Goal: Information Seeking & Learning: Compare options

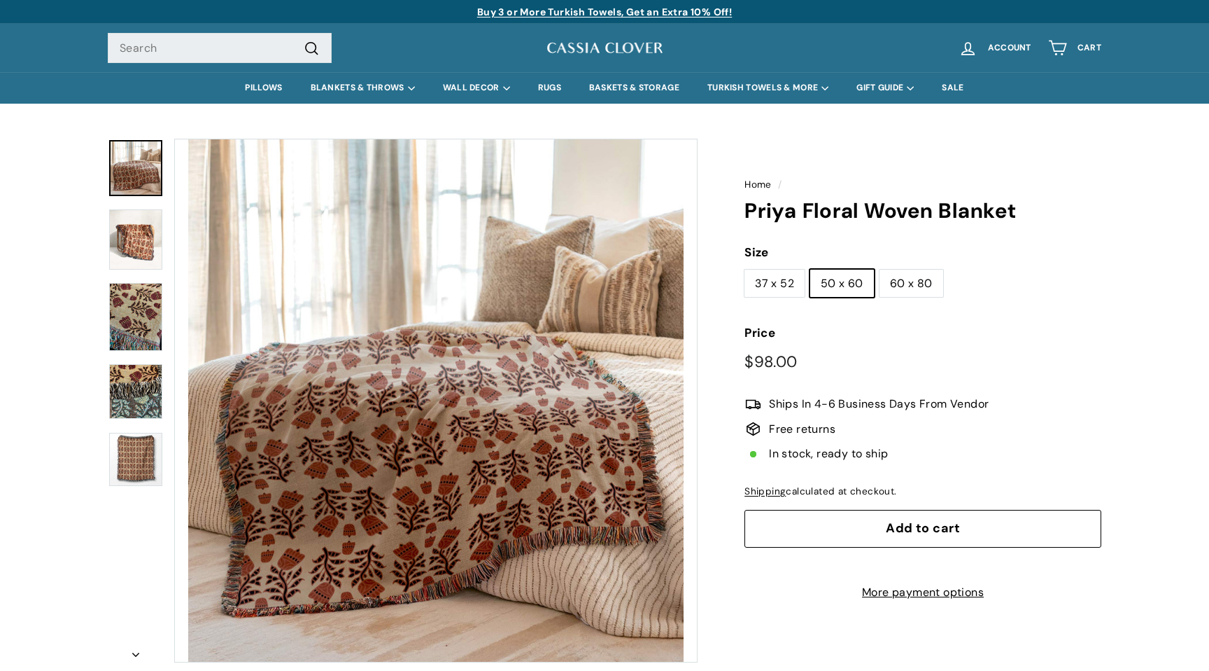
click at [133, 325] on img at bounding box center [135, 316] width 53 height 67
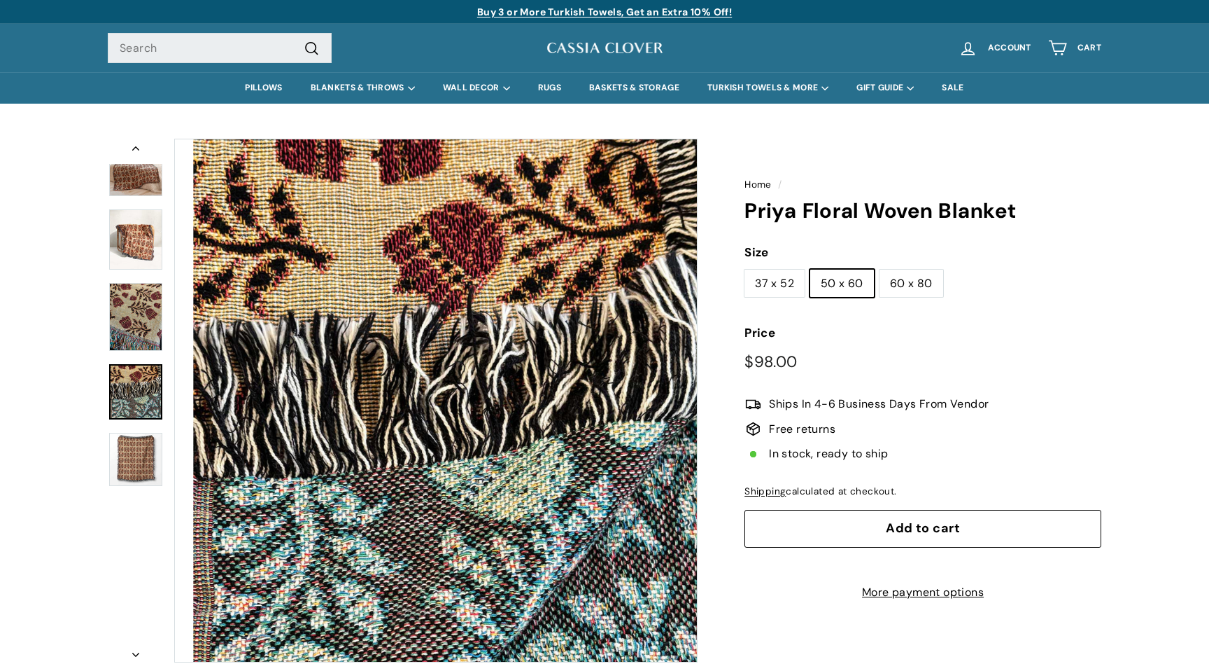
click at [146, 393] on img at bounding box center [135, 391] width 53 height 55
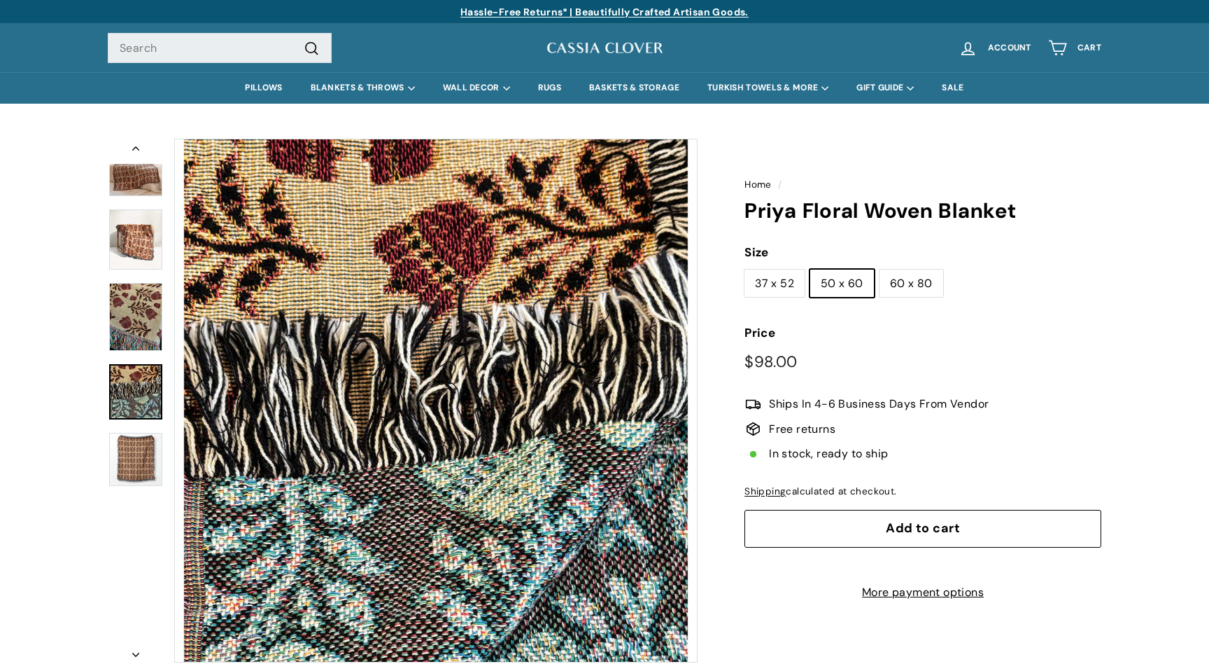
click at [140, 468] on img at bounding box center [135, 460] width 53 height 54
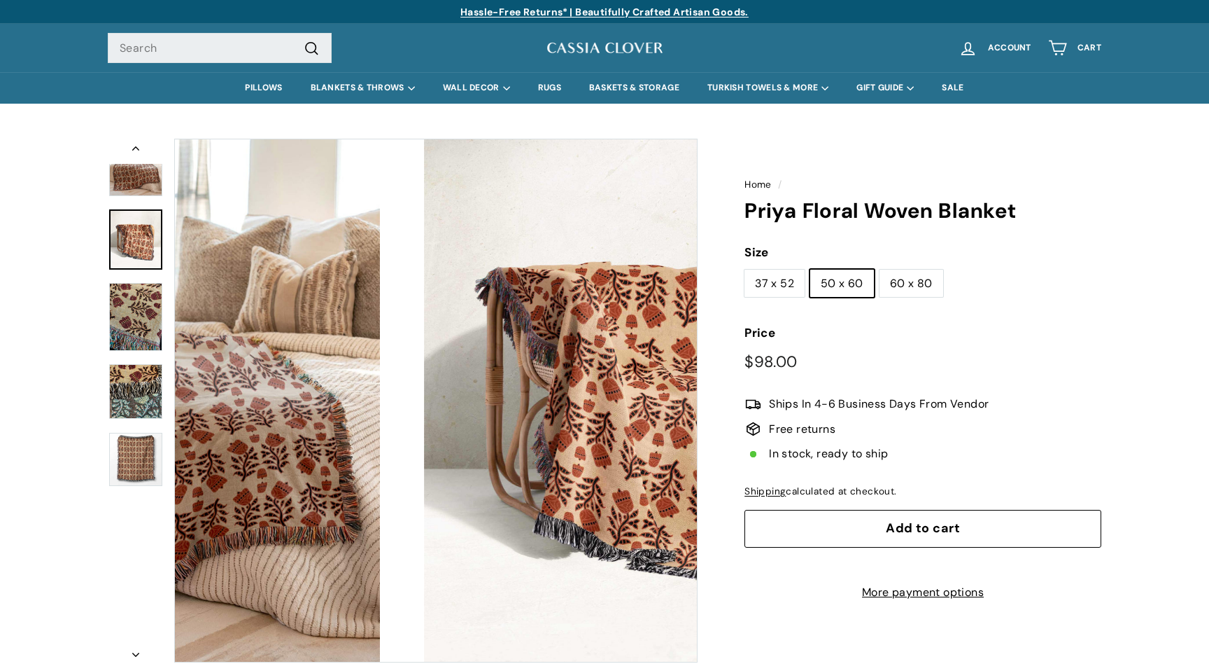
click at [148, 241] on img at bounding box center [135, 239] width 53 height 60
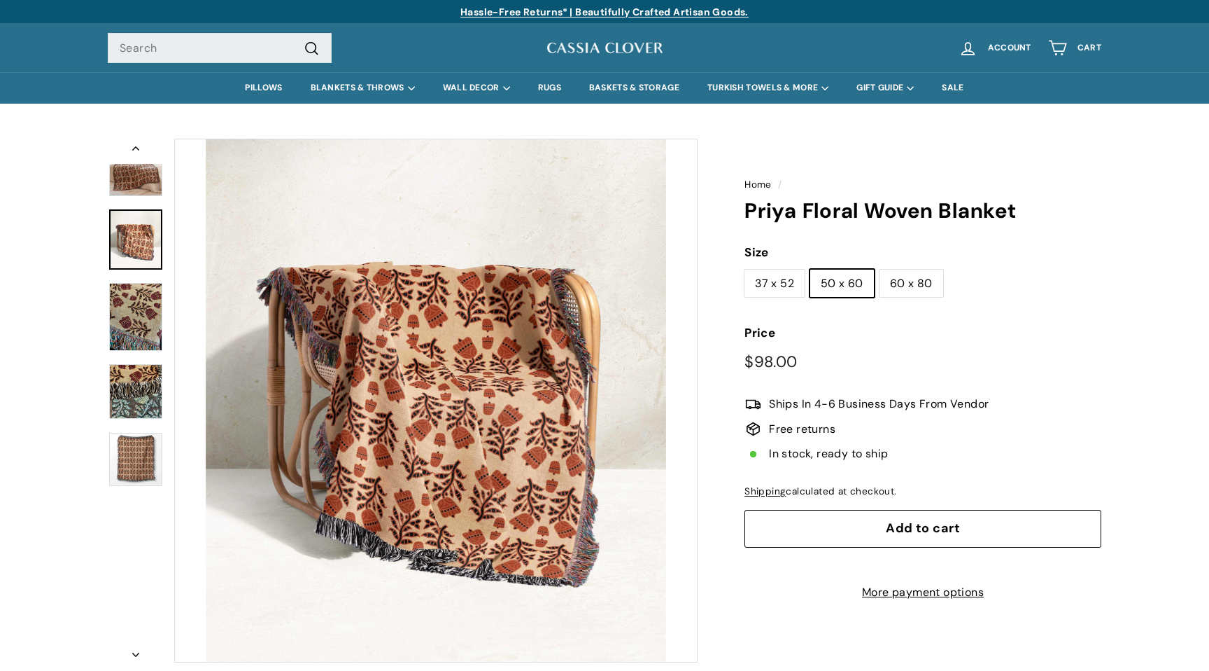
click at [904, 295] on label "60 x 80" at bounding box center [912, 283] width 64 height 28
click at [880, 269] on input "60 x 80" at bounding box center [879, 269] width 1 height 1
radio input "true"
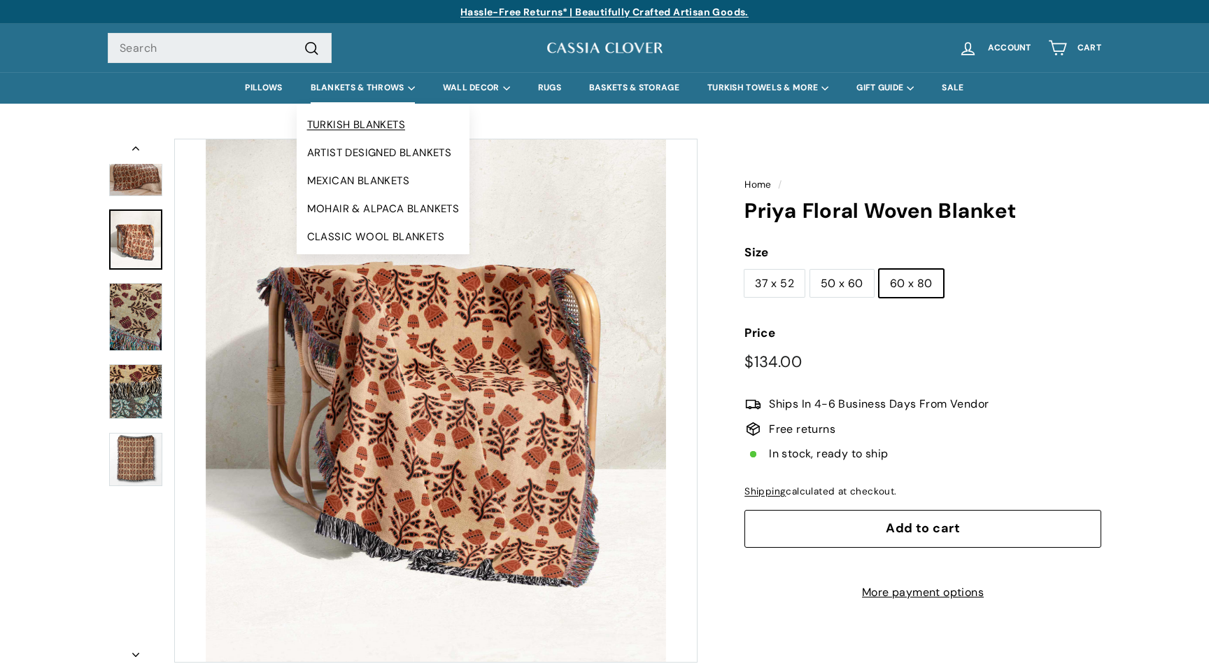
click at [356, 123] on link "TURKISH BLANKETS" at bounding box center [384, 125] width 174 height 28
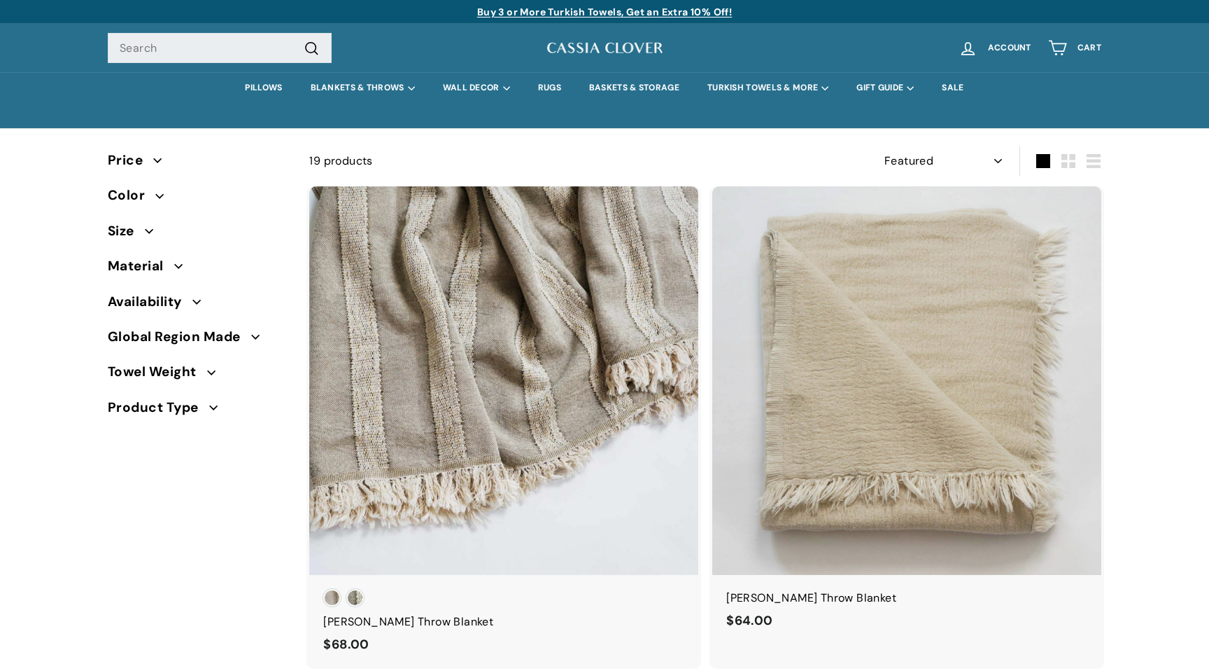
select select "manual"
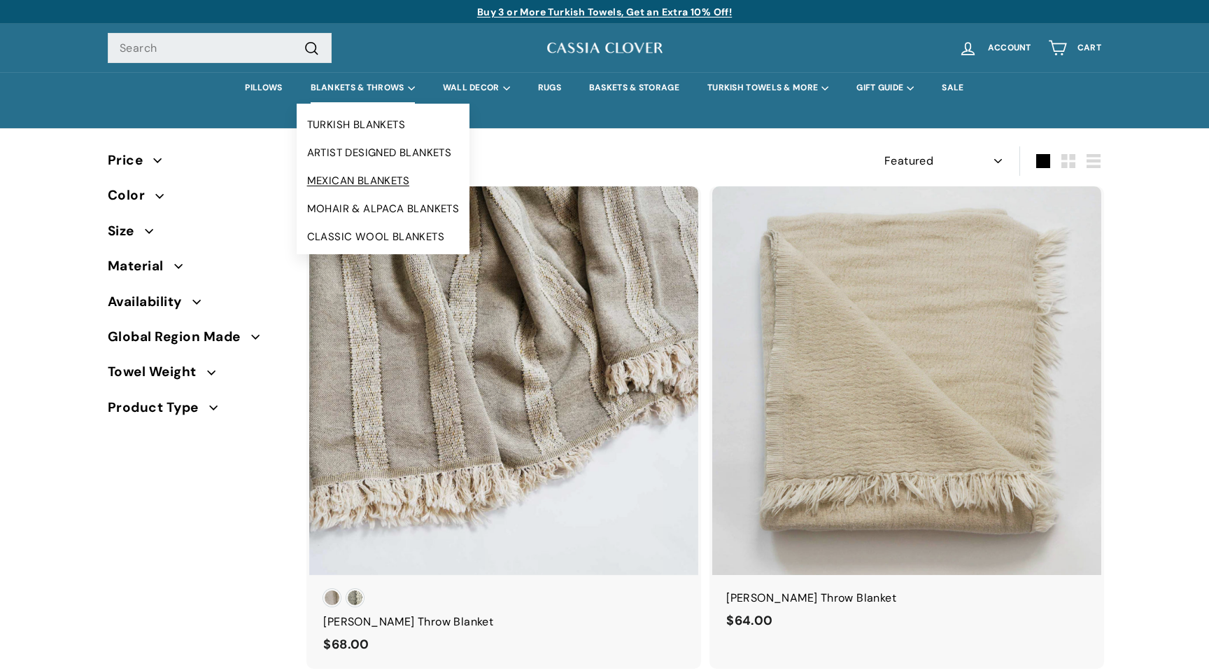
click at [342, 182] on link "MEXICAN BLANKETS" at bounding box center [384, 181] width 174 height 28
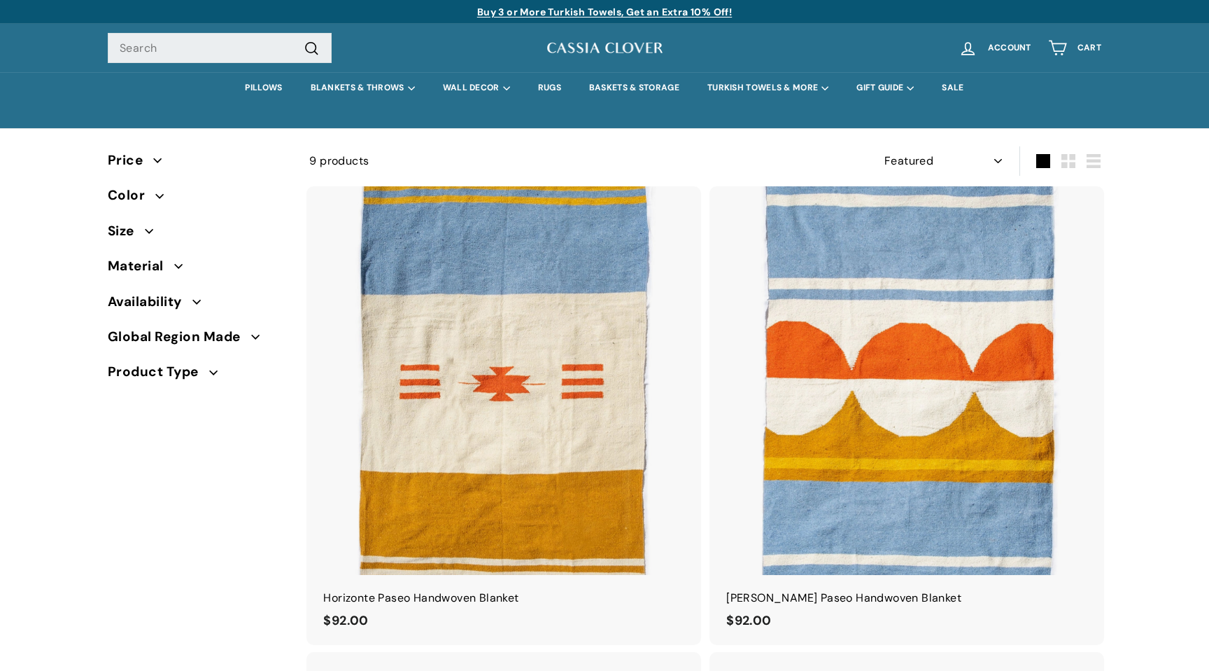
select select "manual"
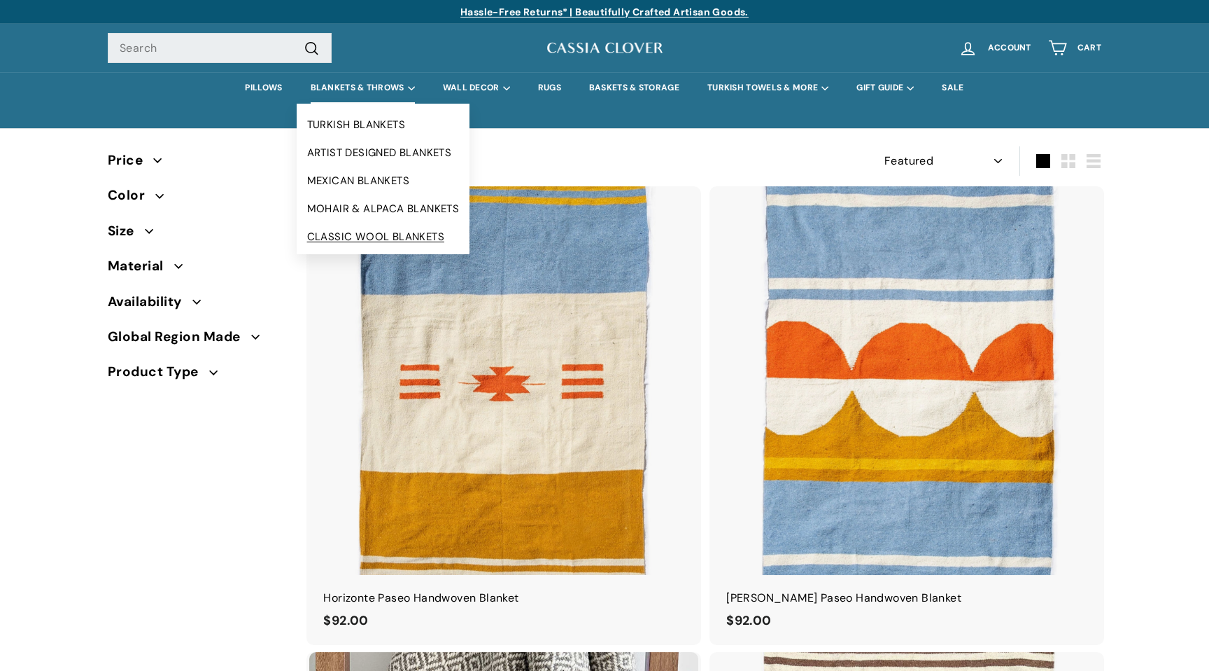
click at [351, 239] on link "CLASSIC WOOL BLANKETS" at bounding box center [384, 237] width 174 height 28
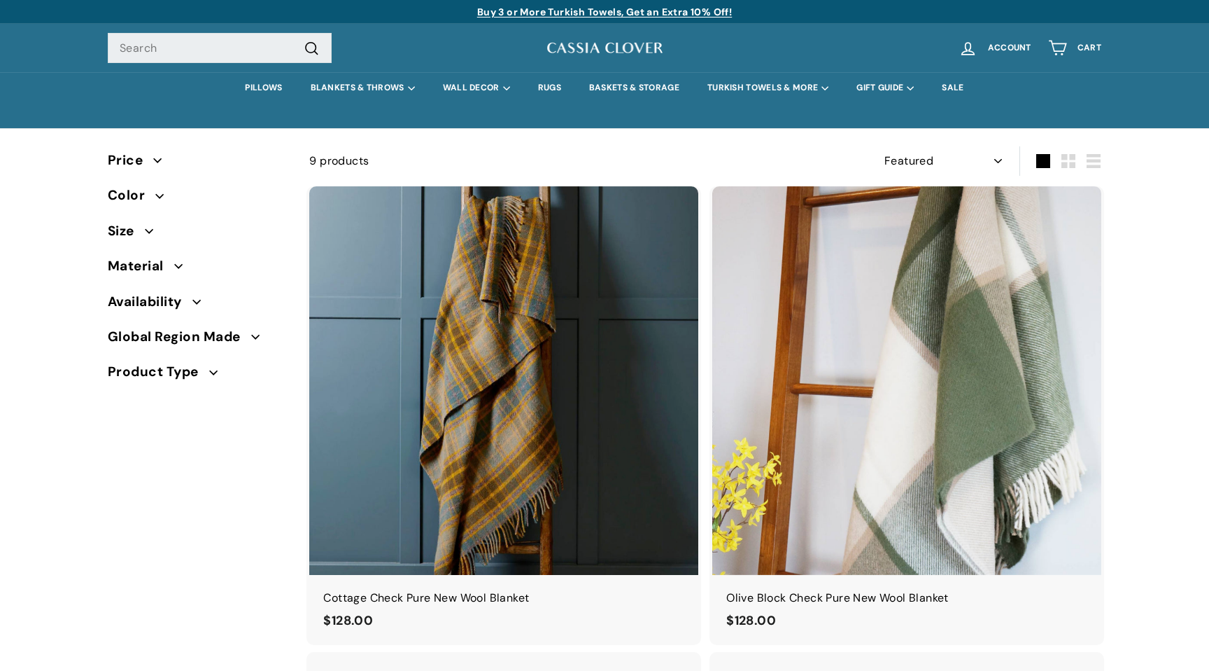
select select "manual"
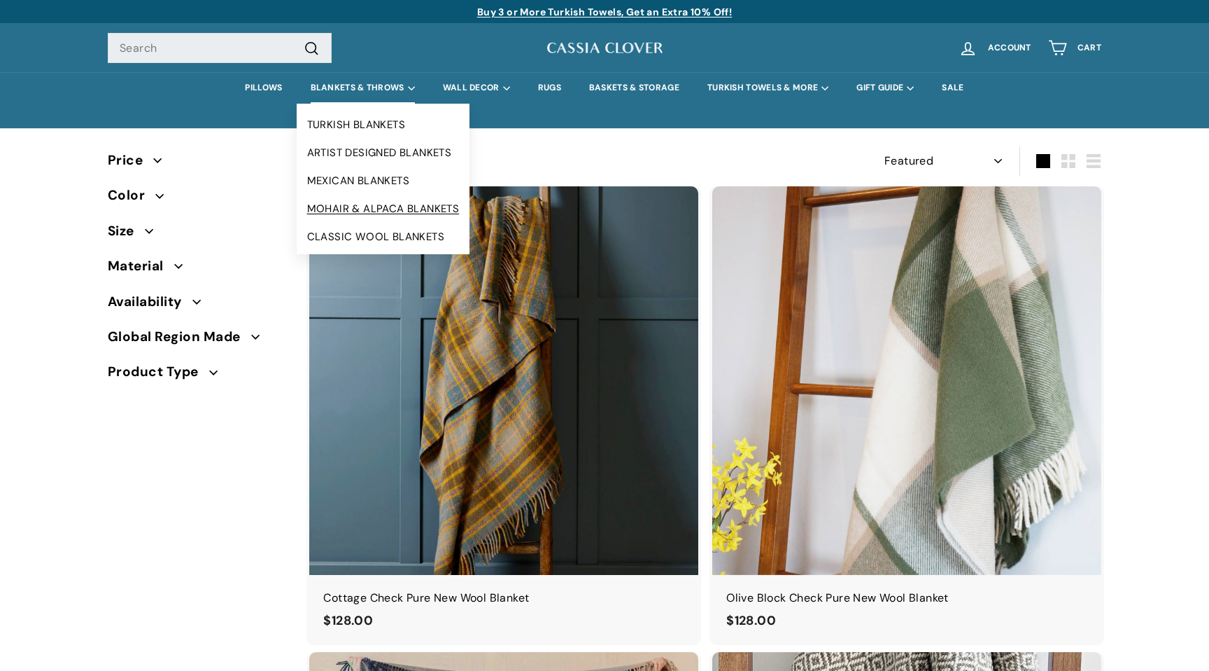
click at [366, 206] on link "MOHAIR & ALPACA BLANKETS" at bounding box center [384, 209] width 174 height 28
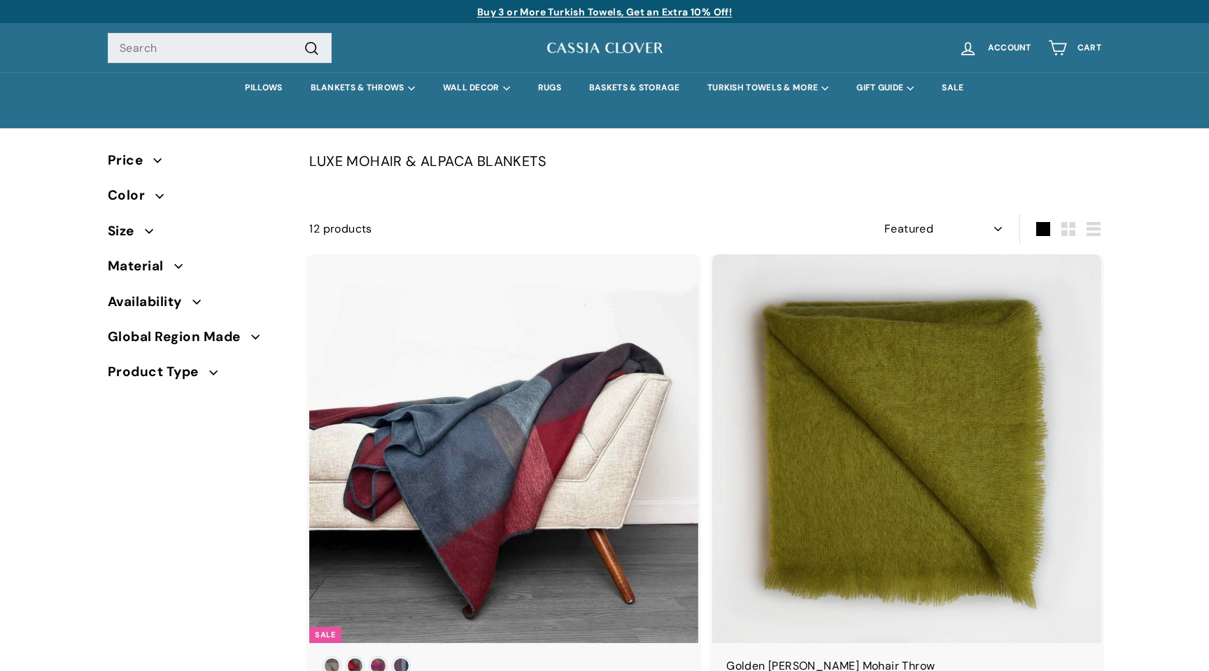
select select "manual"
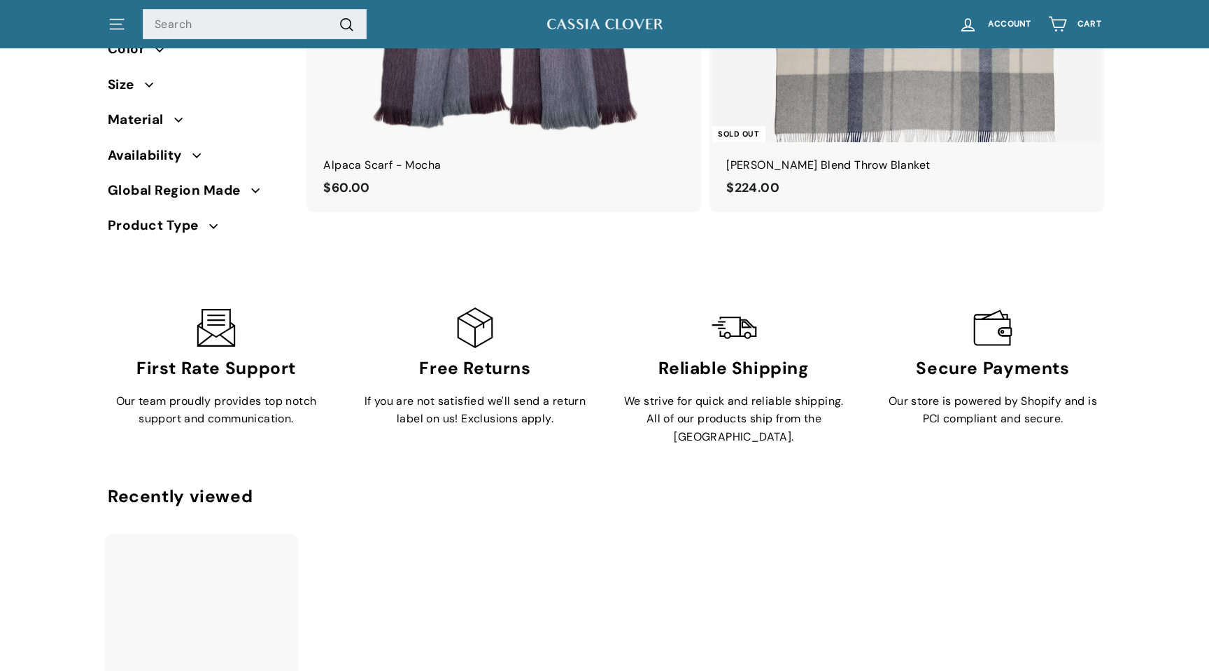
scroll to position [2938, 0]
